Goal: Navigation & Orientation: Go to known website

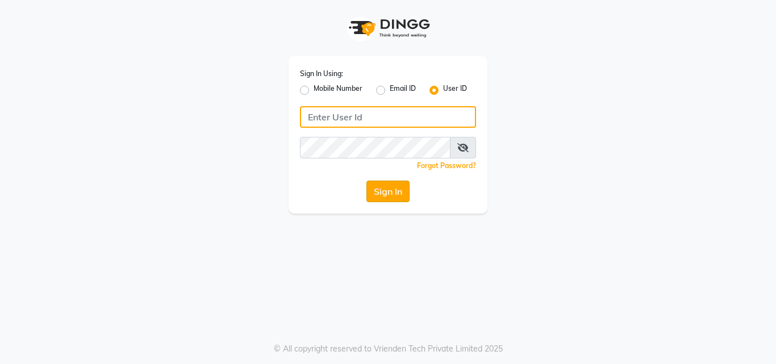
type input "thehaircoach"
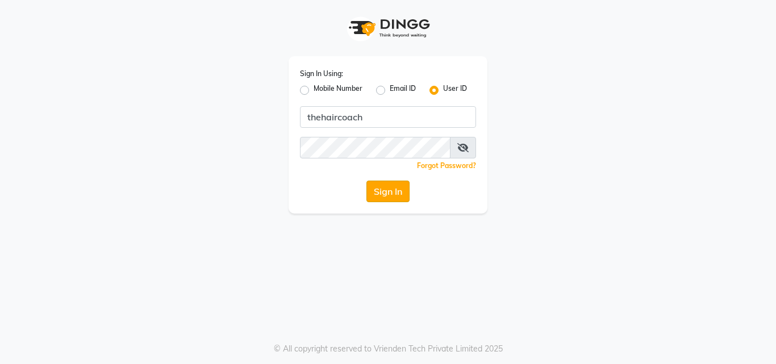
click at [395, 190] on button "Sign In" at bounding box center [387, 192] width 43 height 22
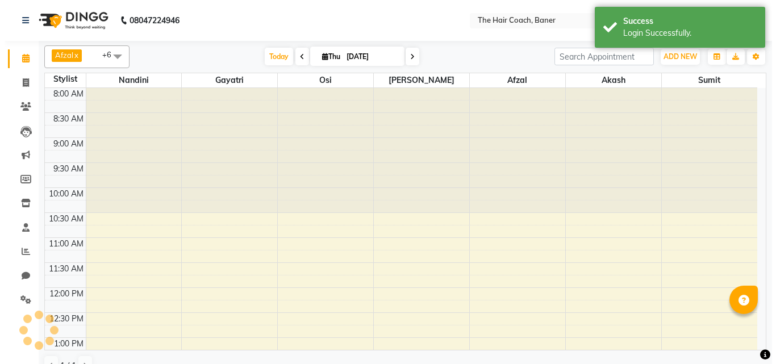
scroll to position [301, 0]
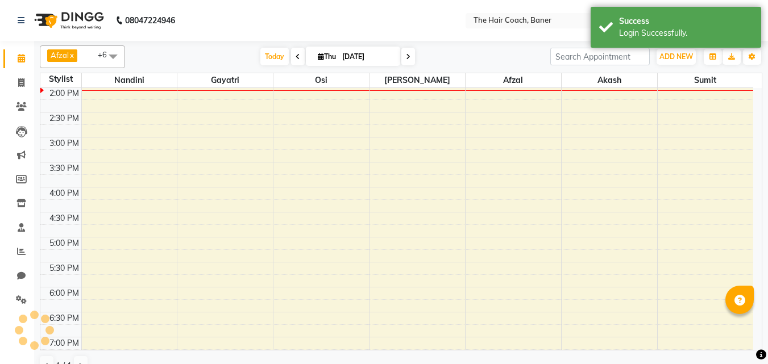
select select "en"
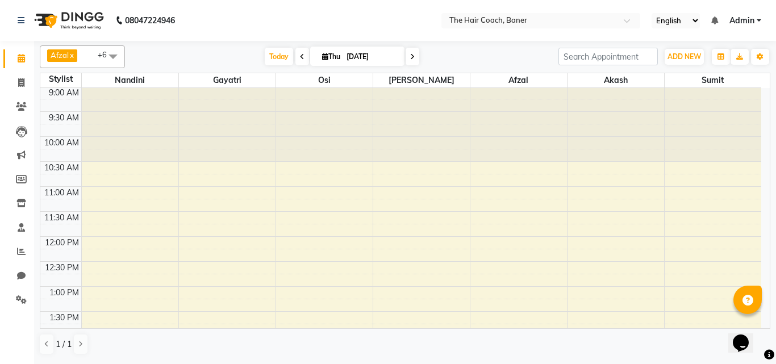
scroll to position [0, 0]
